Goal: Find specific page/section: Find specific page/section

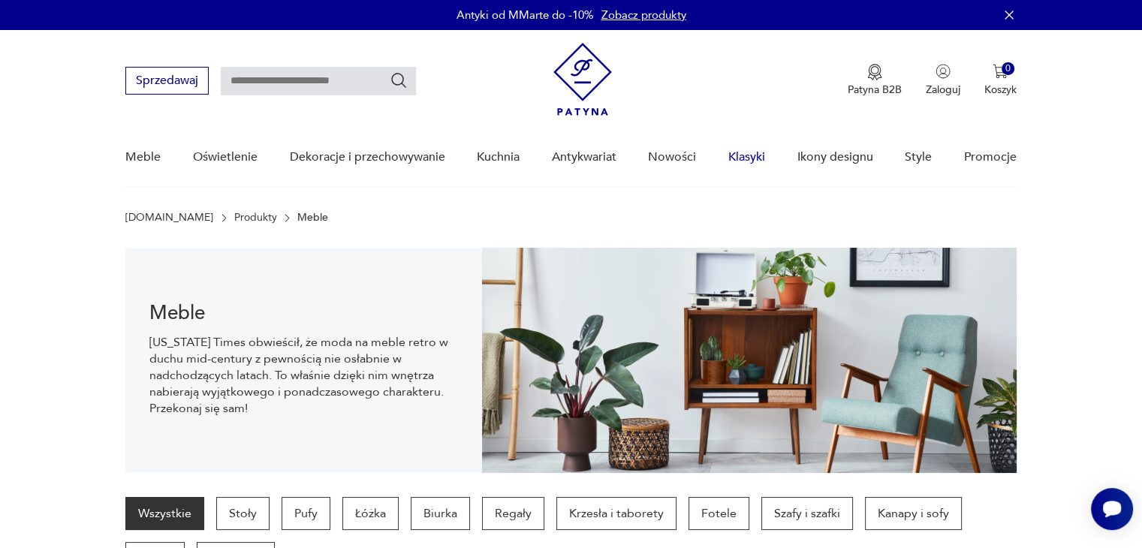
click at [751, 157] on link "Klasyki" at bounding box center [746, 157] width 37 height 58
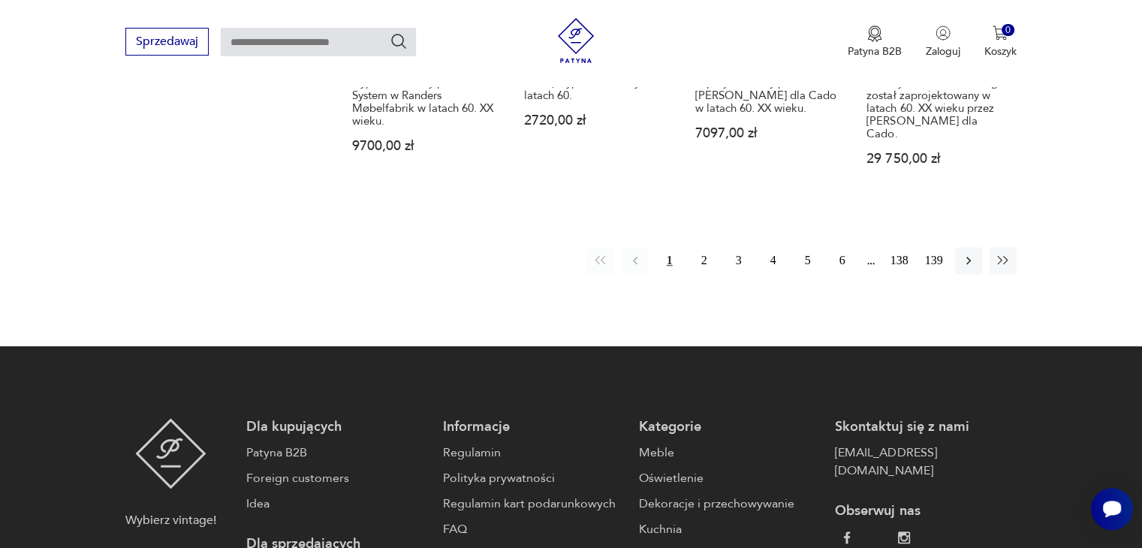
scroll to position [1293, 0]
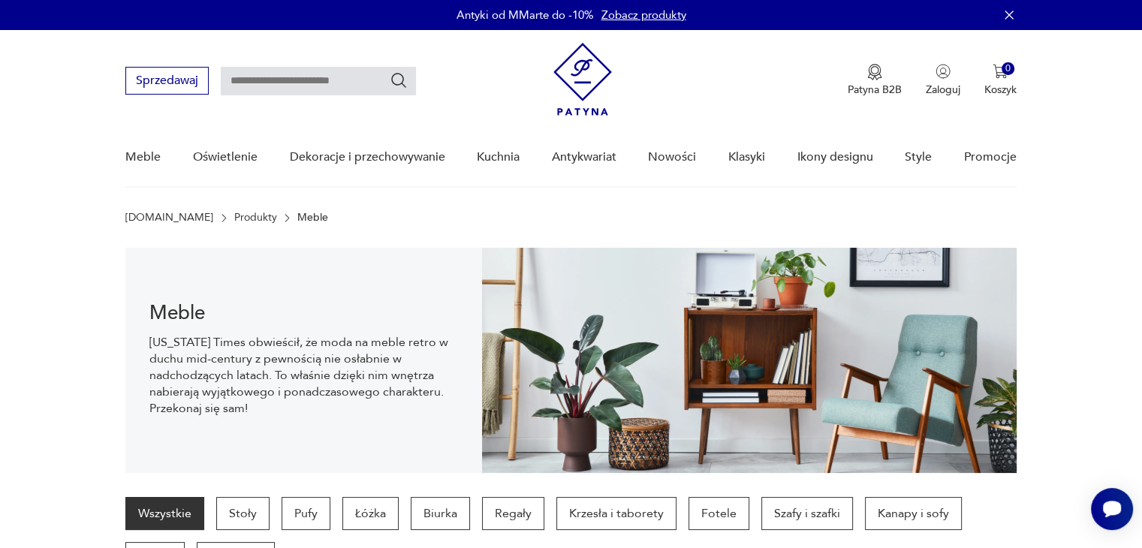
scroll to position [150, 0]
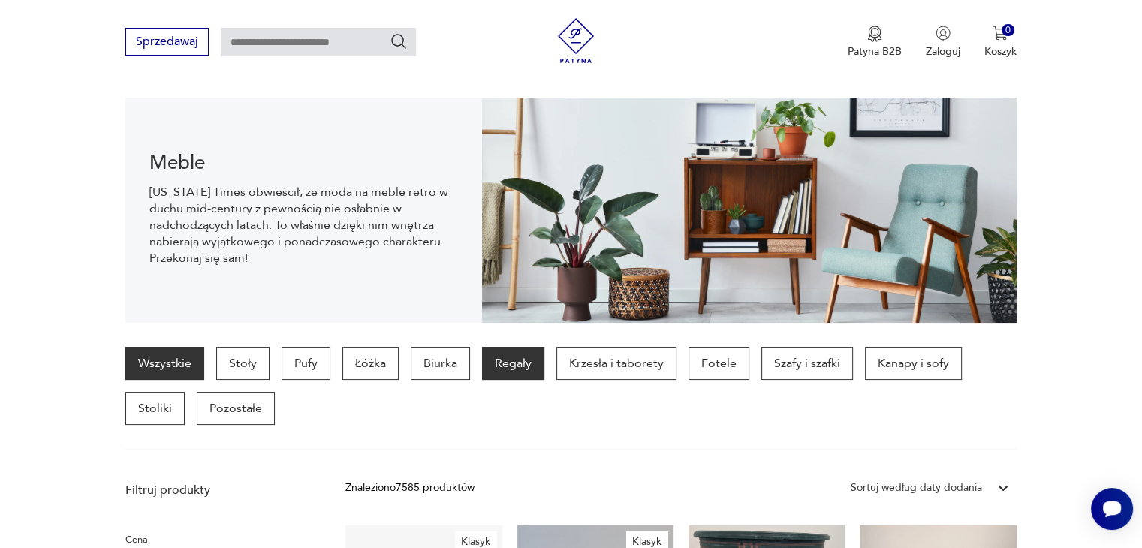
click at [482, 365] on p "Regały" at bounding box center [513, 363] width 62 height 33
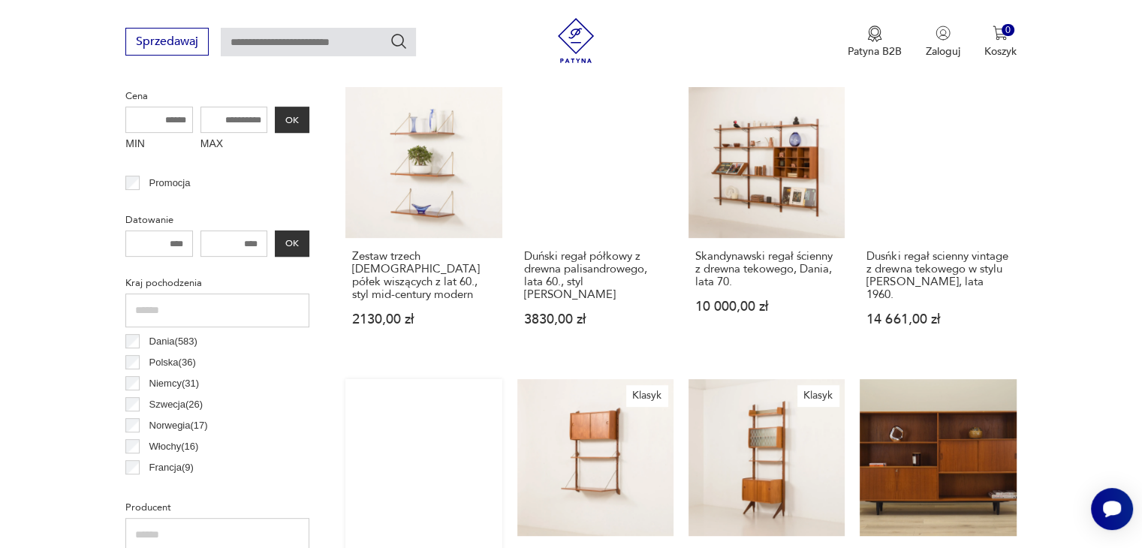
scroll to position [848, 0]
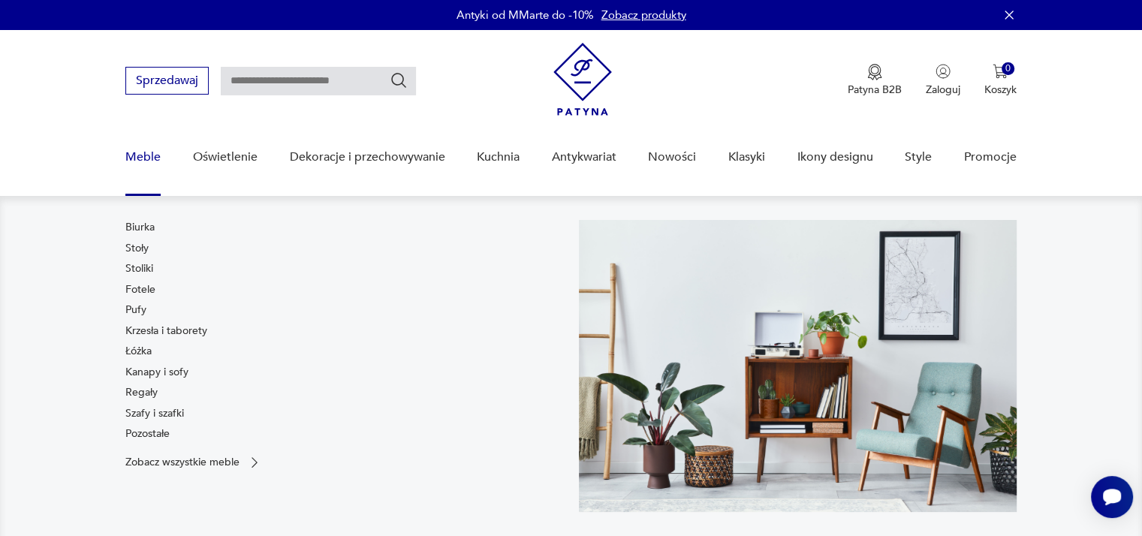
click at [148, 161] on link "Meble" at bounding box center [142, 157] width 35 height 58
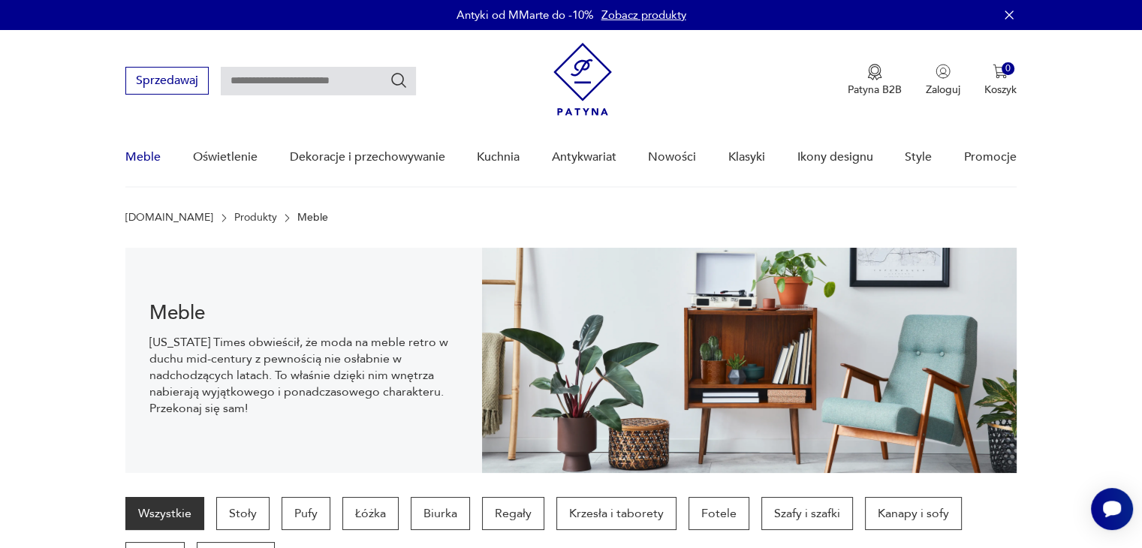
click at [155, 154] on link "Meble" at bounding box center [142, 157] width 35 height 58
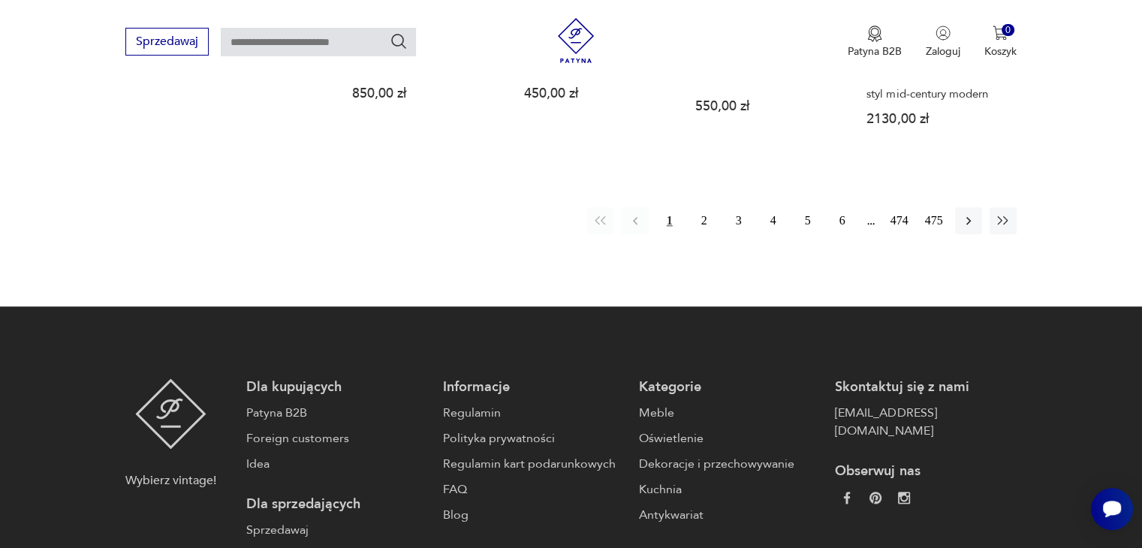
scroll to position [1482, 0]
